Goal: Find specific page/section: Find specific page/section

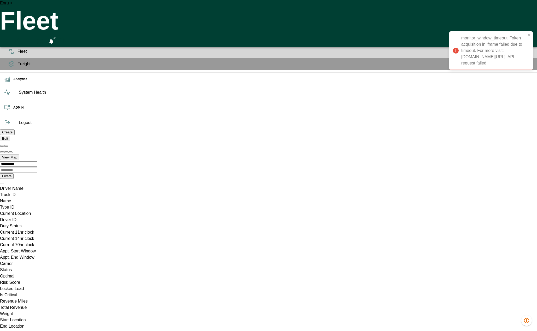
scroll to position [0, 10362]
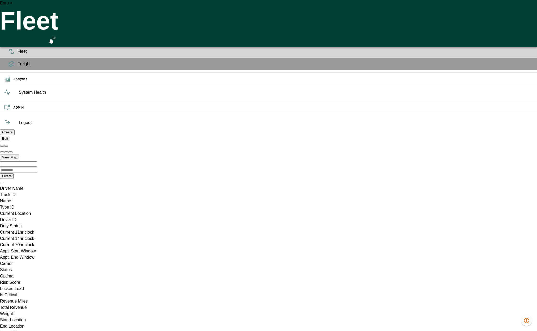
scroll to position [0, 10383]
click at [525, 321] on icon "1370 data issues" at bounding box center [526, 320] width 6 height 6
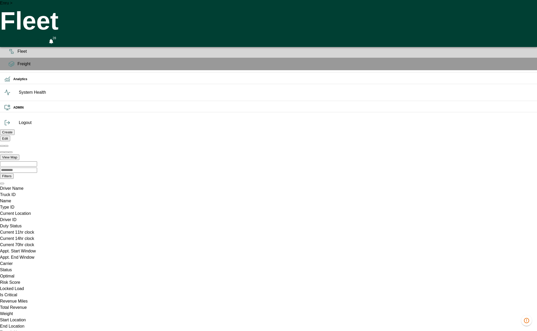
scroll to position [0, 10383]
click at [408, 14] on div "Enru > Fleet 28" at bounding box center [268, 23] width 537 height 47
click at [95, 4] on div "Enru > Fleet 28" at bounding box center [268, 23] width 537 height 47
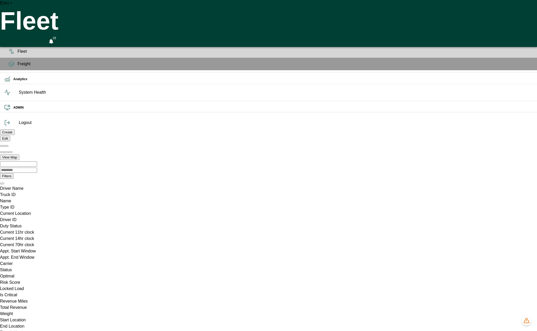
scroll to position [0, 149]
click at [529, 320] on icon "1378 data issues" at bounding box center [526, 320] width 6 height 6
